Goal: Task Accomplishment & Management: Manage account settings

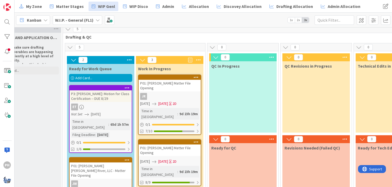
scroll to position [4, 0]
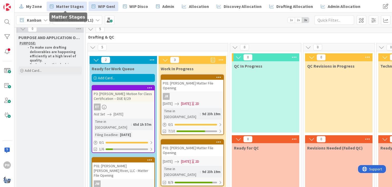
click at [67, 2] on link "Matter Stages" at bounding box center [67, 6] width 40 height 9
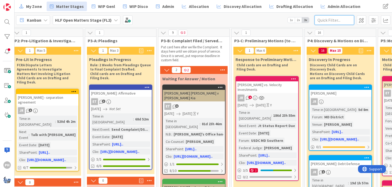
click at [320, 21] on input "text" at bounding box center [335, 19] width 40 height 9
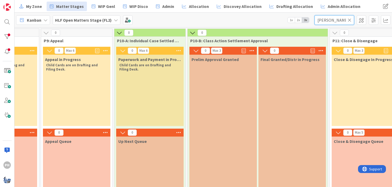
scroll to position [0, 733]
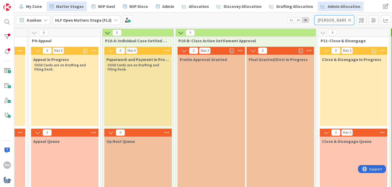
type input "[PERSON_NAME]"
click at [349, 20] on icon at bounding box center [350, 20] width 4 height 5
click at [324, 21] on input "text" at bounding box center [335, 19] width 40 height 9
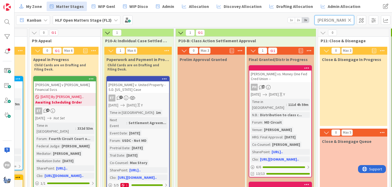
type input "[PERSON_NAME]"
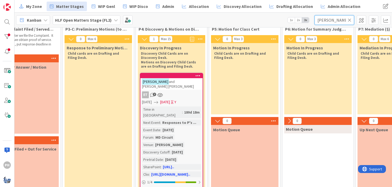
scroll to position [12, 259]
click at [172, 115] on div "Time in Column : 180d 18m Next Event : Responses to P's ... Event Date : [DATE]…" at bounding box center [171, 141] width 59 height 71
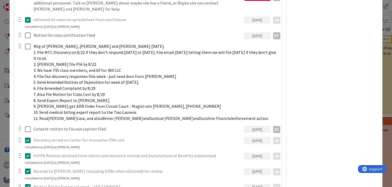
scroll to position [307, 0]
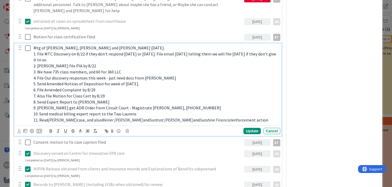
type textarea "x"
drag, startPoint x: 54, startPoint y: 47, endPoint x: 161, endPoint y: 56, distance: 107.6
click at [161, 56] on p "1. File MTC Discovery on 8/22 if they don't respond [DATE] or [DATE]. File emai…" at bounding box center [155, 57] width 245 height 12
click at [36, 51] on span "1. File MTC Discovery on 8/22 if they don't respond [DATE] or [DATE]. File emai…" at bounding box center [155, 56] width 244 height 11
drag, startPoint x: 36, startPoint y: 47, endPoint x: 58, endPoint y: 51, distance: 21.6
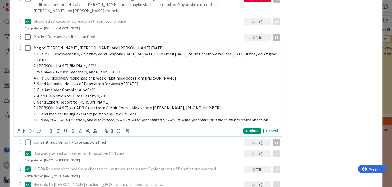
click at [58, 51] on p "1. File MTC Discovery on 8/22 if they don't respond [DATE] or [DATE]. File emai…" at bounding box center [155, 57] width 245 height 12
click at [51, 51] on span "1. File MTC Discovery on 8/22 if they don't respond [DATE] or [DATE]. File emai…" at bounding box center [155, 56] width 244 height 11
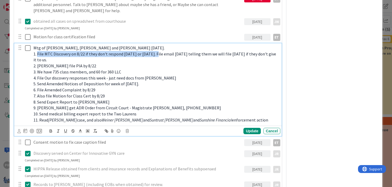
drag, startPoint x: 38, startPoint y: 47, endPoint x: 157, endPoint y: 45, distance: 118.9
click at [157, 51] on span "1. File MTC Discovery on 8/22 if they don't respond [DATE] or [DATE]. File emai…" at bounding box center [155, 56] width 244 height 11
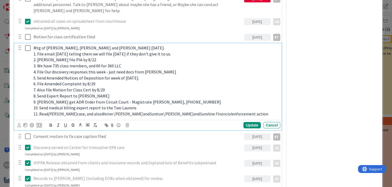
click at [55, 51] on span "1. File email [DATE] telling them we will file [DATE] if they don't give it to …" at bounding box center [102, 53] width 138 height 5
click at [187, 51] on span "1. File email [DATE][DATE] if we don't have their discover, and them we will fi…" at bounding box center [133, 53] width 200 height 5
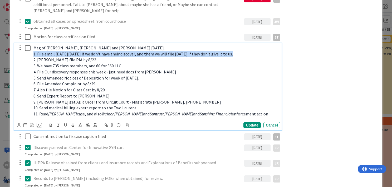
click at [187, 51] on span "1. File email [DATE][DATE] if we don't have their discover, and them we will fi…" at bounding box center [133, 53] width 200 height 5
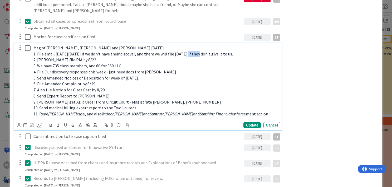
click at [187, 51] on span "1. File email [DATE][DATE] if we don't have their discover, and them we will fi…" at bounding box center [133, 53] width 200 height 5
click at [81, 57] on p "2. [PERSON_NAME] file PIA by 8/22" at bounding box center [155, 60] width 245 height 6
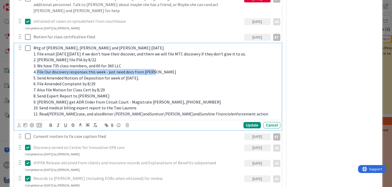
drag, startPoint x: 37, startPoint y: 64, endPoint x: 159, endPoint y: 66, distance: 122.3
click at [159, 69] on p "4. File Our discovery responses this week - just need docs from [PERSON_NAME]" at bounding box center [155, 72] width 245 height 6
drag, startPoint x: 154, startPoint y: 64, endPoint x: 36, endPoint y: 64, distance: 117.8
click at [36, 69] on p "4. File Our discovery responses this week - just need docs from [PERSON_NAME]" at bounding box center [155, 72] width 245 height 6
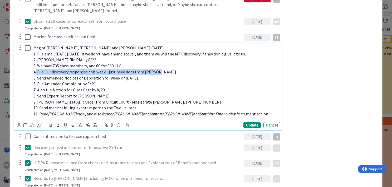
click at [128, 69] on span "4. File Our discovery responses this week - just need docs from [PERSON_NAME]" at bounding box center [104, 71] width 143 height 5
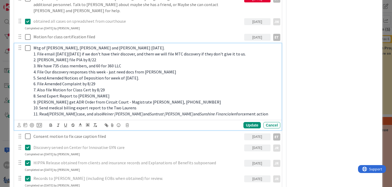
click at [157, 69] on p "4. File Our discovery responses this week - just need docs from [PERSON_NAME]" at bounding box center [155, 72] width 245 height 6
click at [177, 69] on span "4. File Our discovery responses this week - just need docs from [PERSON_NAME] -…" at bounding box center [124, 71] width 182 height 5
click at [222, 69] on p "4. File Our discovery responses this week - just need docs from [PERSON_NAME] -…" at bounding box center [155, 72] width 245 height 6
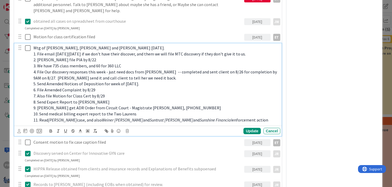
click at [38, 71] on span "4. File Our discovery responses this week - just need docs from [PERSON_NAME] -…" at bounding box center [155, 74] width 244 height 11
click at [66, 71] on span "4. File Our discovery responses this week - just need docs from [PERSON_NAME] -…" at bounding box center [155, 74] width 244 height 11
click at [139, 81] on span "5. Send Amended Notices of Deposition for week of [DATE]." at bounding box center [86, 83] width 106 height 5
click at [110, 81] on span "5. Send Amended Notices of Deposition for week of [DATE]." at bounding box center [86, 83] width 106 height 5
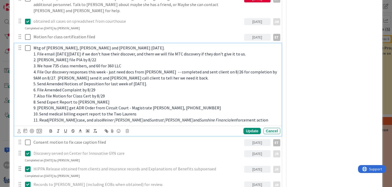
click at [147, 81] on span "5. Send Amended Notices of Deposition for last week of [DATE]." at bounding box center [90, 83] width 114 height 5
click at [154, 81] on p "5. Send Amended Notices of Deposition for last week of September." at bounding box center [155, 84] width 245 height 6
click at [97, 87] on p "6. File Amended Complaint by 8/29" at bounding box center [155, 90] width 245 height 6
drag, startPoint x: 80, startPoint y: 85, endPoint x: 95, endPoint y: 81, distance: 15.3
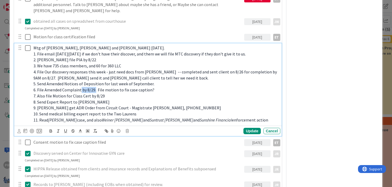
click at [95, 87] on span "6. File Amended Complaint by 8/29. File motion to fix case caption?" at bounding box center [93, 89] width 121 height 5
click at [44, 87] on span "6. File Amended Complaint by 8/29. File motion to fix case caption?" at bounding box center [93, 89] width 121 height 5
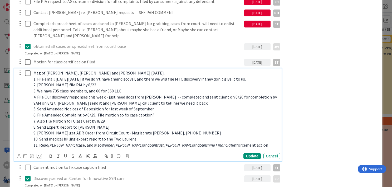
scroll to position [322, 0]
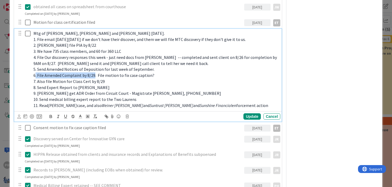
drag, startPoint x: 35, startPoint y: 69, endPoint x: 94, endPoint y: 68, distance: 59.3
click at [94, 72] on span "6. File Amended Complaint by 8/29. File motion to fix case caption?" at bounding box center [93, 74] width 121 height 5
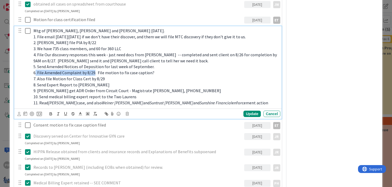
drag, startPoint x: 86, startPoint y: 65, endPoint x: 78, endPoint y: 65, distance: 8.2
click at [78, 70] on span "6. File Amended Complaint by 8/29. File motion to fix case caption?" at bounding box center [93, 72] width 121 height 5
click at [94, 76] on span "7. Also file Motion for Class Cert by 8/29" at bounding box center [68, 78] width 71 height 5
click at [102, 76] on p "7. Also file Motion for Class Cert by 8/29" at bounding box center [155, 79] width 245 height 6
click at [109, 76] on p "7. Also file Motion for Class Cert by 9/5" at bounding box center [155, 79] width 245 height 6
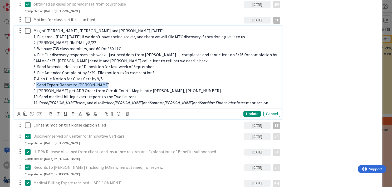
drag, startPoint x: 103, startPoint y: 76, endPoint x: 36, endPoint y: 76, distance: 67.2
click at [36, 82] on p "8. Send Expert Report to [PERSON_NAME]" at bounding box center [155, 85] width 245 height 6
drag, startPoint x: 44, startPoint y: 77, endPoint x: 37, endPoint y: 76, distance: 7.1
click at [37, 82] on span "8. Send Expert Report to [PERSON_NAME]" at bounding box center [71, 84] width 76 height 5
drag, startPoint x: 32, startPoint y: 77, endPoint x: 103, endPoint y: 76, distance: 71.2
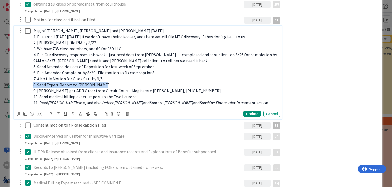
click at [103, 76] on div "Mtg of [PERSON_NAME], [PERSON_NAME] and [PERSON_NAME] [DATE]. 1. File email [DA…" at bounding box center [155, 66] width 249 height 81
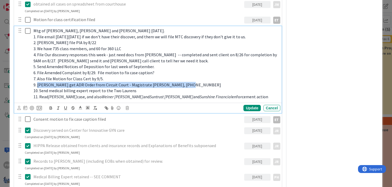
drag, startPoint x: 37, startPoint y: 77, endPoint x: 194, endPoint y: 76, distance: 157.1
click at [194, 82] on p "9. [PERSON_NAME] get ADR Order from Circuit Court - Magistrate [PERSON_NAME], […" at bounding box center [155, 85] width 245 height 6
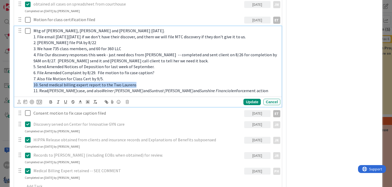
drag, startPoint x: 33, startPoint y: 78, endPoint x: 138, endPoint y: 76, distance: 105.4
click at [138, 76] on div "Mtg of [PERSON_NAME], [PERSON_NAME] and [PERSON_NAME] [DATE]. 1. File email [DA…" at bounding box center [155, 60] width 249 height 69
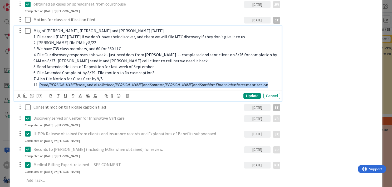
drag, startPoint x: 40, startPoint y: 78, endPoint x: 250, endPoint y: 78, distance: 210.1
click at [250, 82] on p "11. Read [PERSON_NAME] case, and also Weiner [PERSON_NAME] and Suntrust [PERSON…" at bounding box center [155, 85] width 245 height 6
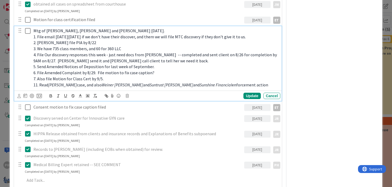
click at [191, 76] on p "7. Also file Motion for Class Cert by 9/5." at bounding box center [155, 79] width 245 height 6
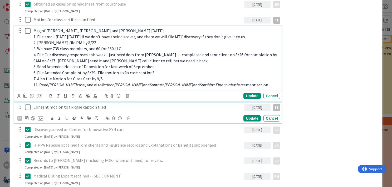
click at [115, 104] on p "Consent motion to fix case caption filed" at bounding box center [137, 107] width 209 height 6
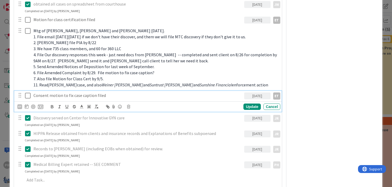
scroll to position [313, 0]
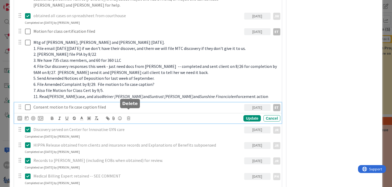
click at [129, 116] on icon at bounding box center [128, 118] width 3 height 4
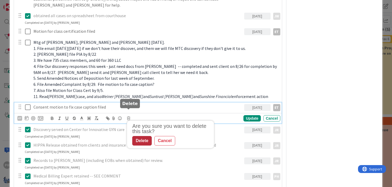
click at [137, 136] on div "Delete" at bounding box center [142, 140] width 20 height 9
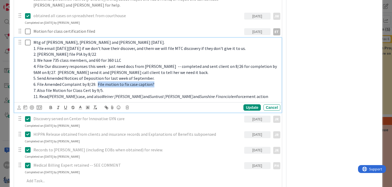
drag, startPoint x: 98, startPoint y: 78, endPoint x: 152, endPoint y: 78, distance: 54.6
click at [152, 81] on p "6. File Amended Complaint by 8/29. File motion to fix case caption?" at bounding box center [155, 84] width 245 height 6
click at [34, 94] on span "11. Read" at bounding box center [40, 96] width 15 height 5
click at [55, 46] on span "1. File email [DATE][DATE] if we don't have their discover, and them we will fi…" at bounding box center [139, 48] width 212 height 5
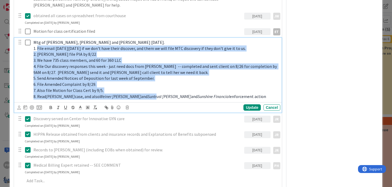
drag, startPoint x: 38, startPoint y: 40, endPoint x: 131, endPoint y: 88, distance: 104.9
click at [131, 88] on div "Mtg of [PERSON_NAME], [PERSON_NAME] and [PERSON_NAME] [DATE]. 1. File email [DA…" at bounding box center [155, 69] width 249 height 63
click at [88, 57] on p "3. We have 735 class members, and 60 for 360 LLC" at bounding box center [155, 60] width 245 height 6
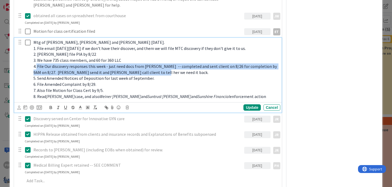
drag, startPoint x: 36, startPoint y: 59, endPoint x: 149, endPoint y: 65, distance: 113.7
click at [149, 65] on p "4. File Our discovery responses this week - just need docs from [PERSON_NAME] -…" at bounding box center [155, 69] width 245 height 12
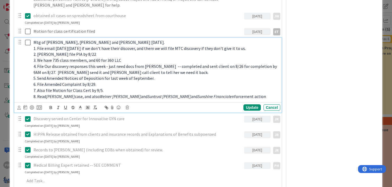
click at [37, 75] on span "5. Send Amended Notices of Deposition for last week of September." at bounding box center [93, 77] width 121 height 5
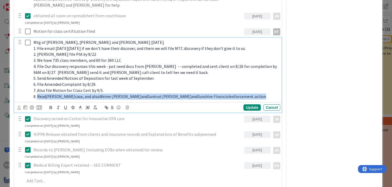
drag, startPoint x: 38, startPoint y: 89, endPoint x: 236, endPoint y: 93, distance: 198.5
click at [236, 93] on div "Mtg of [PERSON_NAME], [PERSON_NAME] and [PERSON_NAME] [DATE]. 1. File email [DA…" at bounding box center [155, 69] width 249 height 63
click at [154, 94] on em "Suntrust [PERSON_NAME]" at bounding box center [169, 96] width 43 height 5
drag, startPoint x: 37, startPoint y: 89, endPoint x: 236, endPoint y: 89, distance: 199.5
click at [236, 93] on p "8. Read [PERSON_NAME] case, and also Weiner [PERSON_NAME] and Suntrust [PERSON_…" at bounding box center [155, 96] width 245 height 6
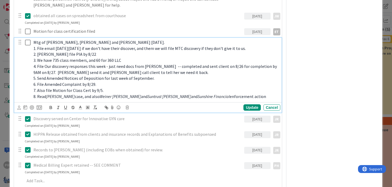
click at [117, 75] on span "5. Send Amended Notices of Deposition for last week of September." at bounding box center [93, 77] width 121 height 5
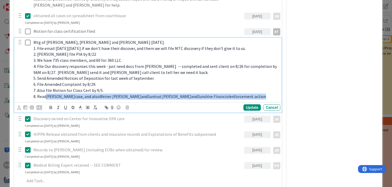
drag, startPoint x: 46, startPoint y: 90, endPoint x: 237, endPoint y: 89, distance: 191.1
click at [237, 93] on p "8. Read [PERSON_NAME] case, and also Weiner [PERSON_NAME] and Suntrust [PERSON_…" at bounding box center [155, 96] width 245 height 6
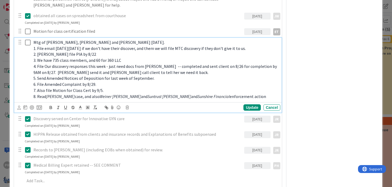
click at [209, 57] on p "3. We have 735 class members, and 60 for 360 LLC" at bounding box center [155, 60] width 245 height 6
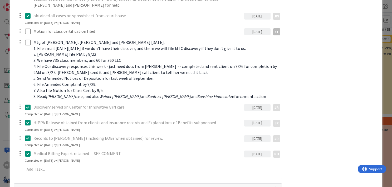
type textarea "x"
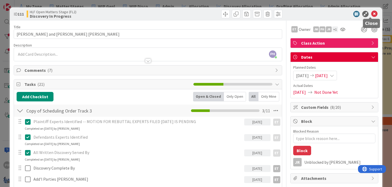
click at [371, 13] on icon at bounding box center [374, 14] width 6 height 6
